Goal: Transaction & Acquisition: Obtain resource

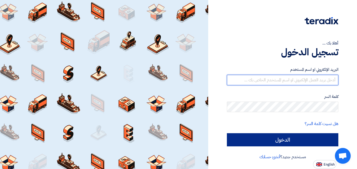
type input "[DOMAIN_NAME][EMAIL_ADDRESS][DOMAIN_NAME]"
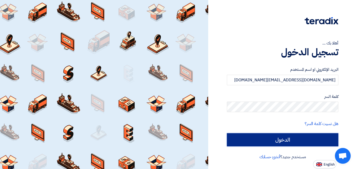
click at [279, 138] on input "الدخول" at bounding box center [282, 139] width 111 height 13
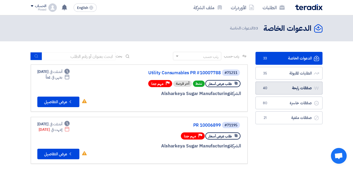
click at [278, 90] on link "صفقات رابحة صفقات رابحة 40" at bounding box center [288, 87] width 67 height 13
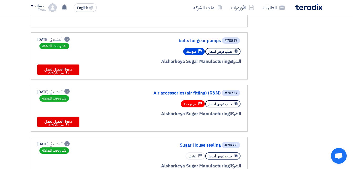
scroll to position [236, 0]
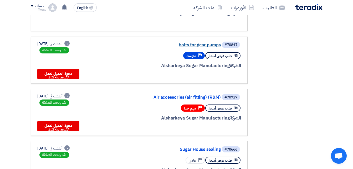
click at [196, 45] on link "bolts for gear pumps" at bounding box center [168, 45] width 105 height 5
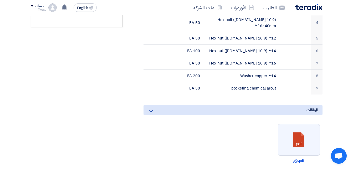
scroll to position [210, 0]
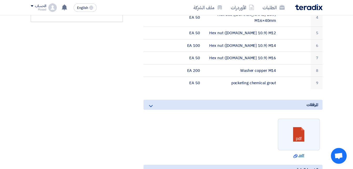
click at [300, 153] on link "Download file .pdf" at bounding box center [298, 155] width 39 height 5
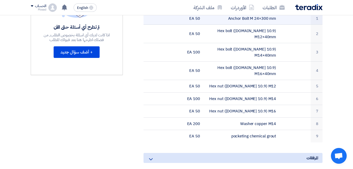
scroll to position [158, 0]
